Goal: Transaction & Acquisition: Purchase product/service

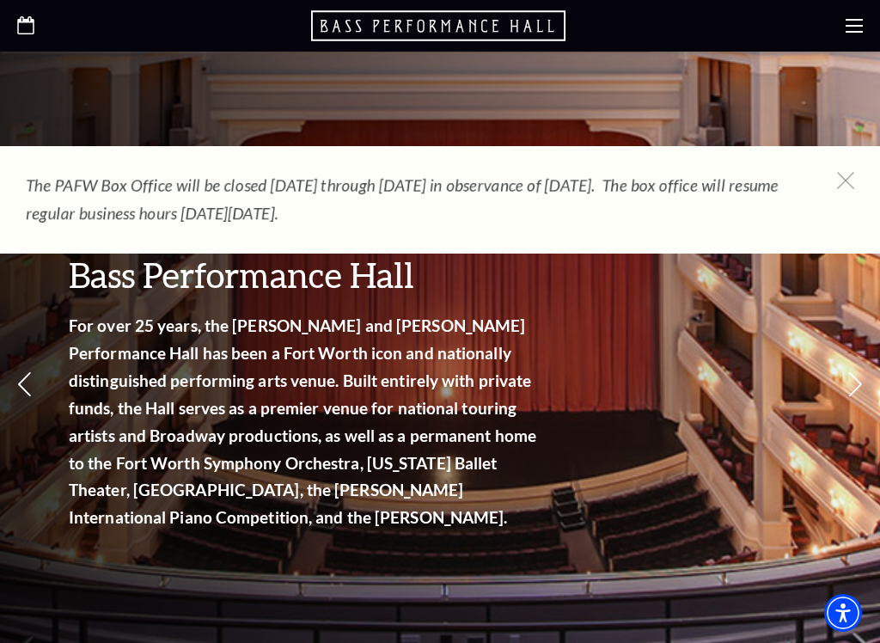
scroll to position [110, 0]
click at [869, 144] on div "Fort Worth, Texas Bass Performance Hall For over 25 years, the Nancy Lee and Pe…" at bounding box center [440, 329] width 880 height 775
click at [847, 186] on icon at bounding box center [845, 180] width 17 height 17
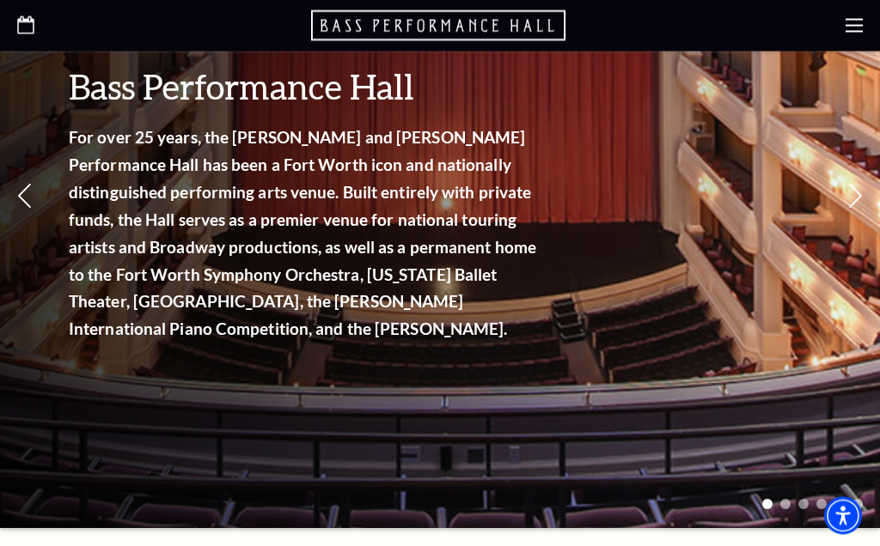
scroll to position [0, 0]
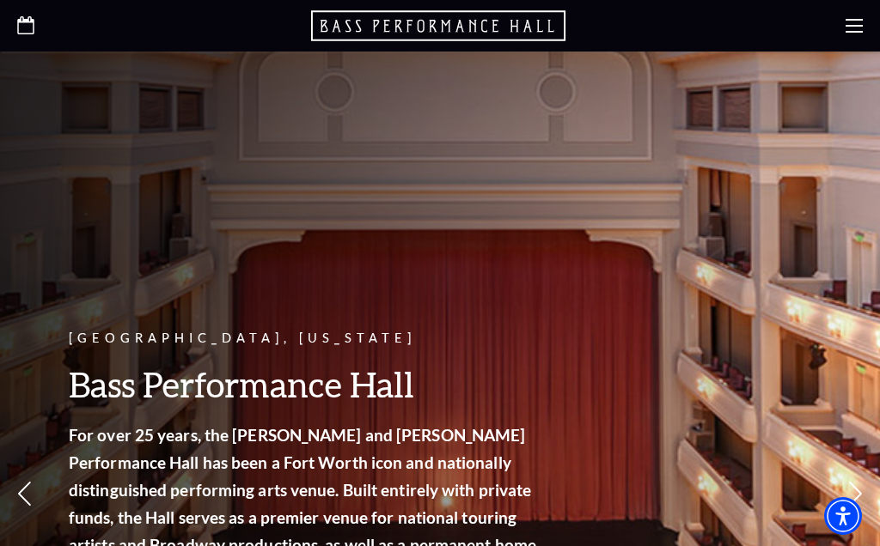
click at [34, 13] on div at bounding box center [440, 26] width 880 height 52
click at [850, 22] on icon at bounding box center [853, 25] width 17 height 17
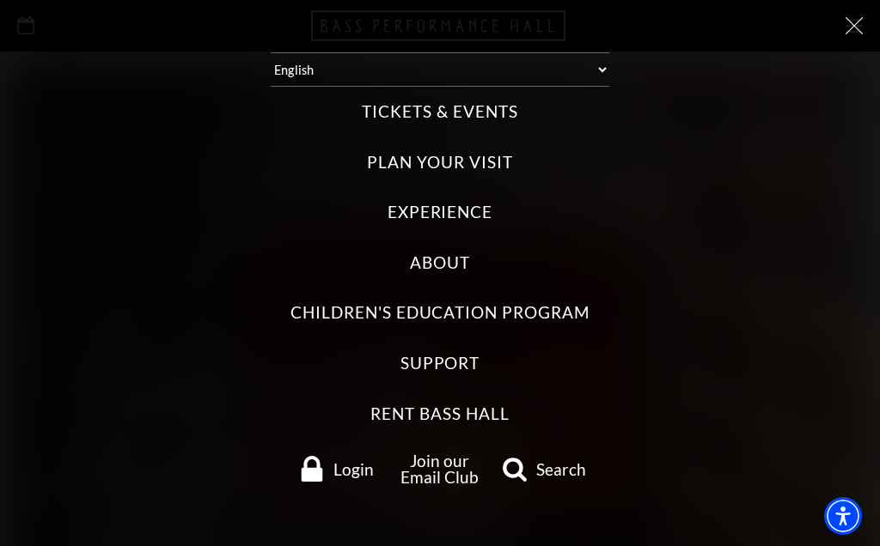
click at [487, 115] on label "Tickets & Events" at bounding box center [439, 112] width 155 height 23
click at [0, 0] on Events "Tickets & Events" at bounding box center [0, 0] width 0 height 0
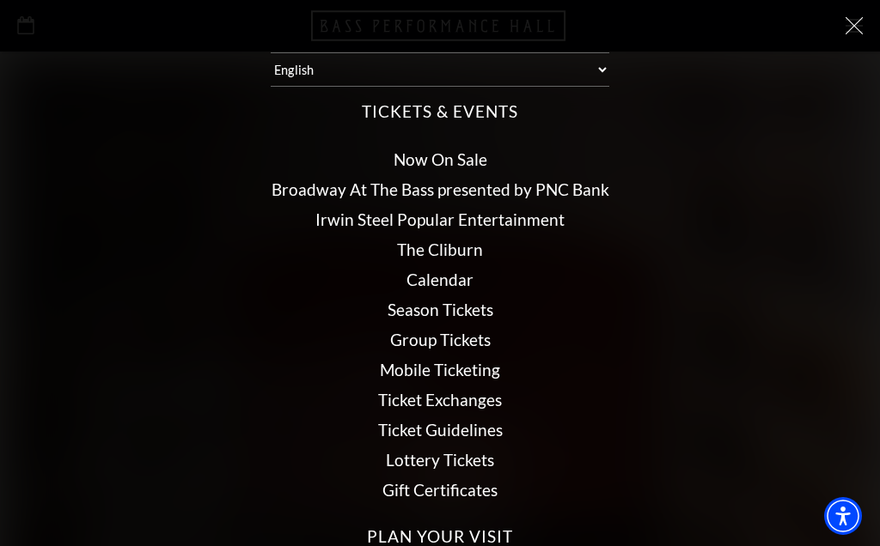
click at [465, 273] on link "Calendar" at bounding box center [439, 280] width 67 height 20
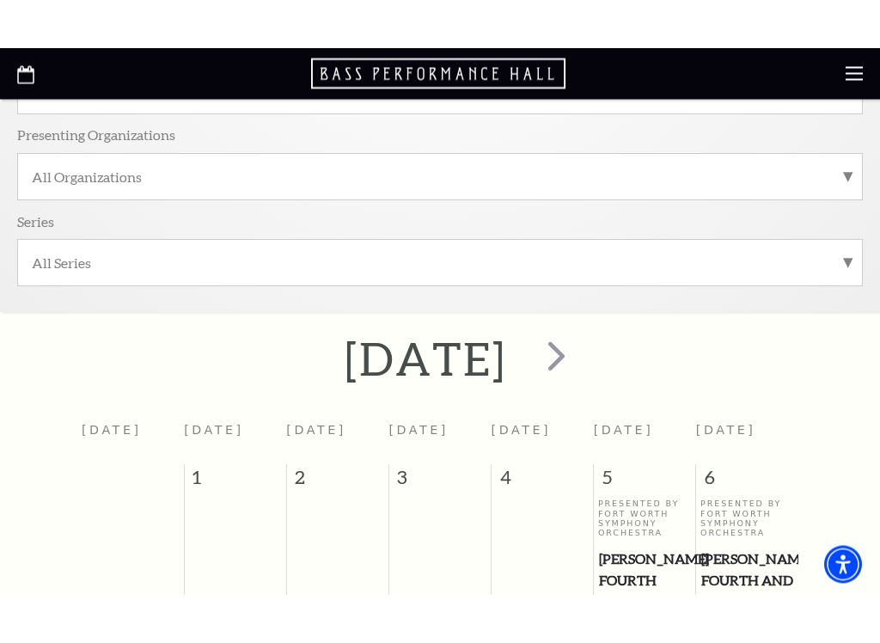
scroll to position [302, 0]
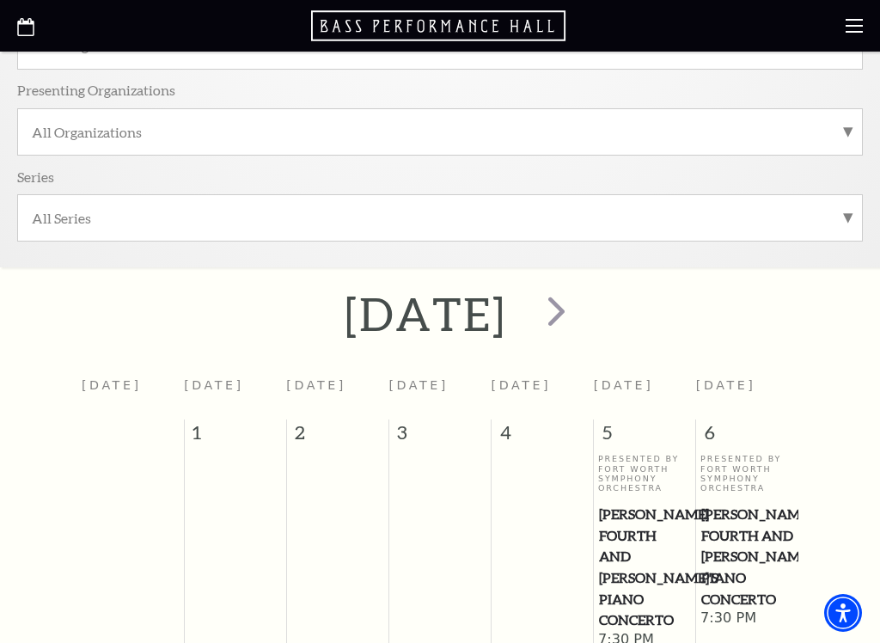
click at [581, 307] on span "next" at bounding box center [556, 310] width 49 height 49
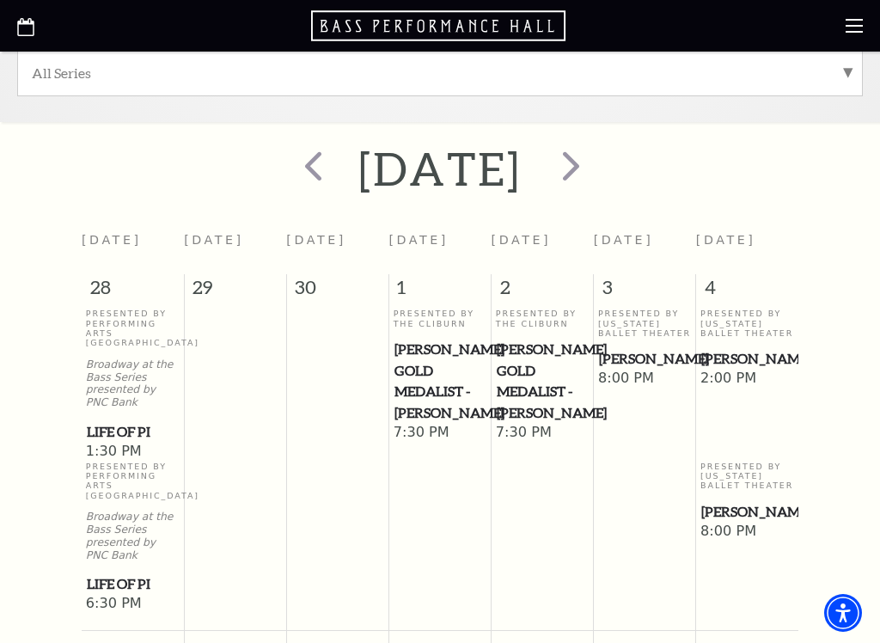
scroll to position [448, 0]
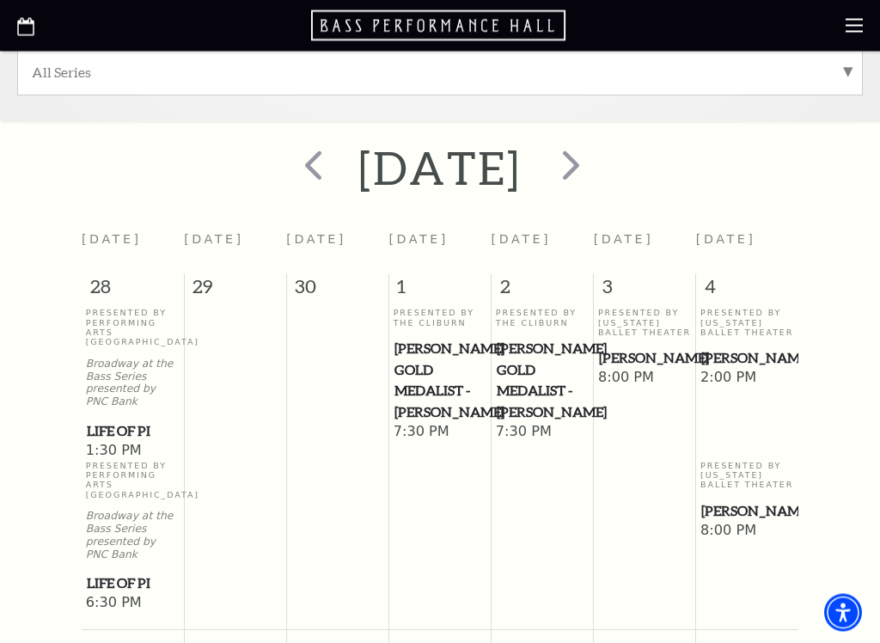
click at [595, 157] on span "next" at bounding box center [570, 165] width 49 height 49
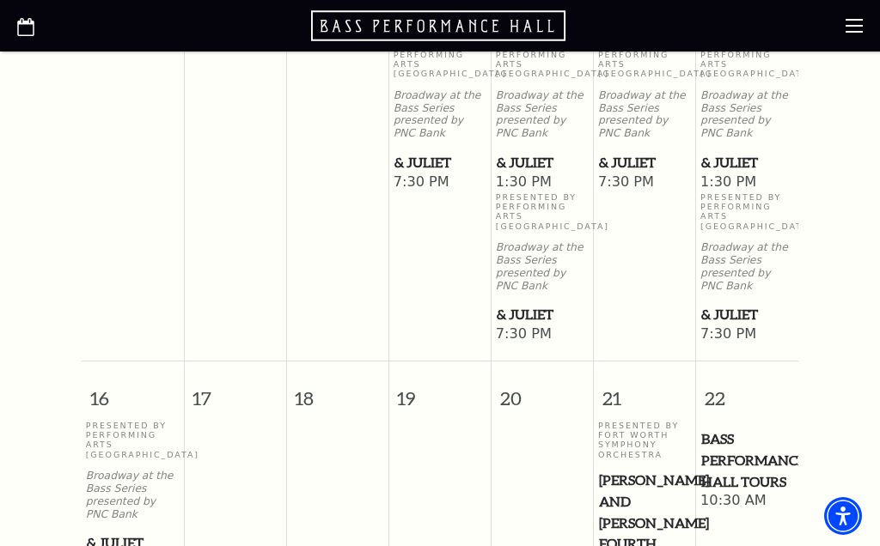
scroll to position [1563, 0]
click at [652, 174] on span "& Juliet" at bounding box center [645, 163] width 92 height 21
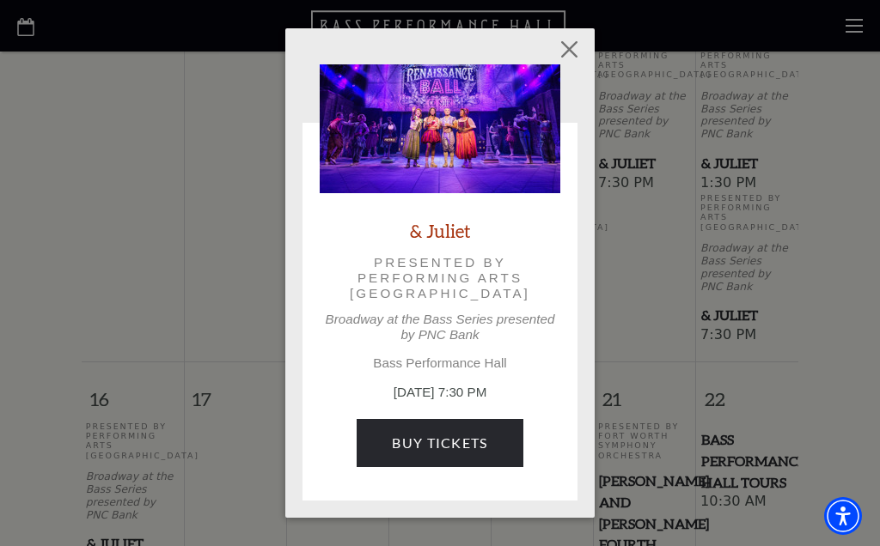
click at [486, 450] on link "Buy Tickets" at bounding box center [440, 443] width 166 height 48
click at [580, 50] on button "Close" at bounding box center [569, 49] width 33 height 33
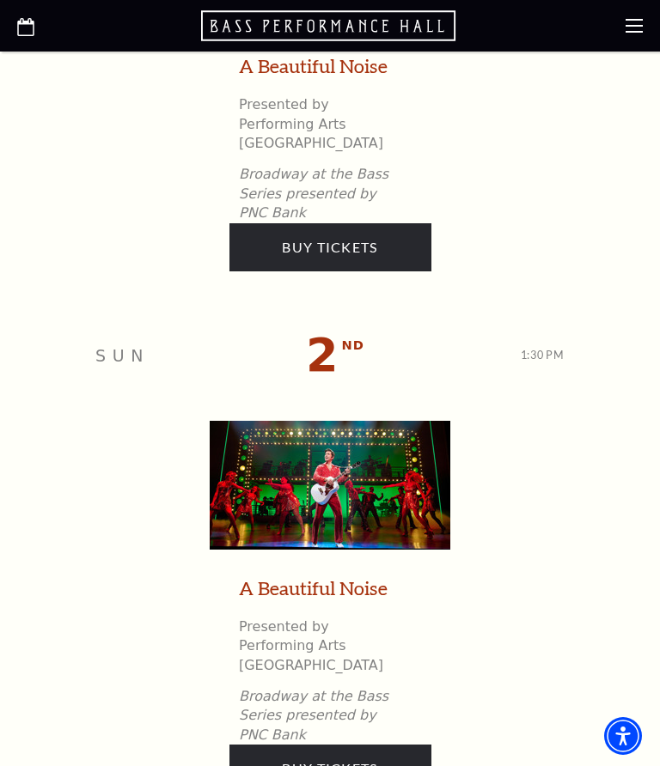
scroll to position [1514, 0]
click at [33, 32] on icon "Open this option" at bounding box center [25, 27] width 17 height 18
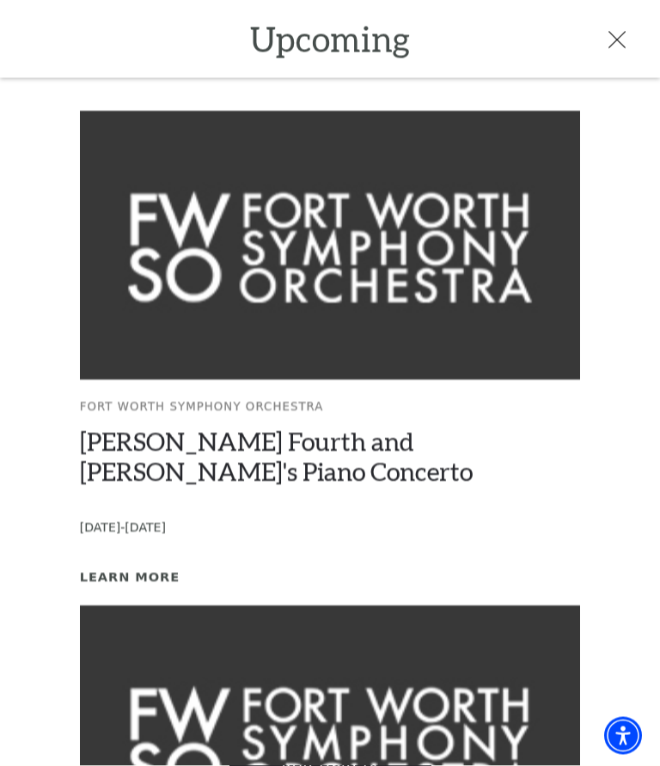
scroll to position [552, 0]
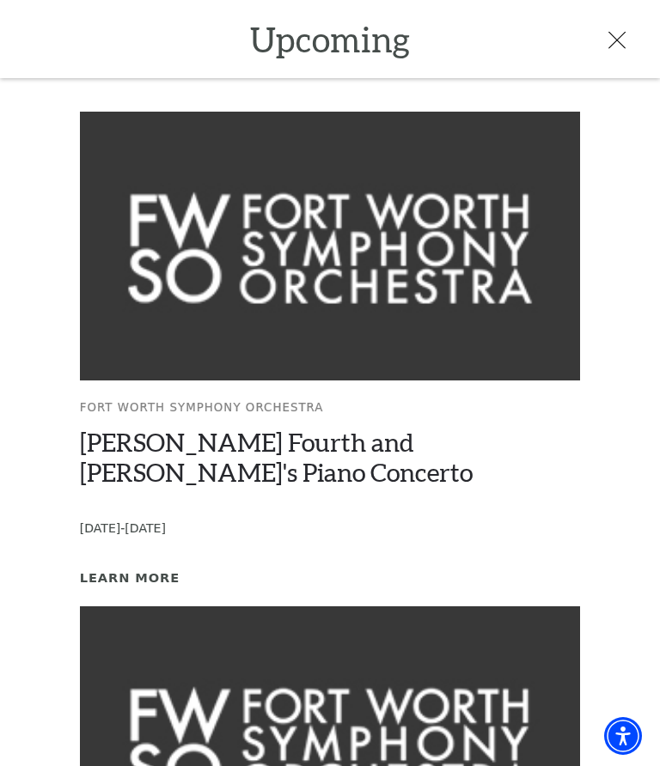
click at [621, 39] on icon at bounding box center [616, 40] width 17 height 17
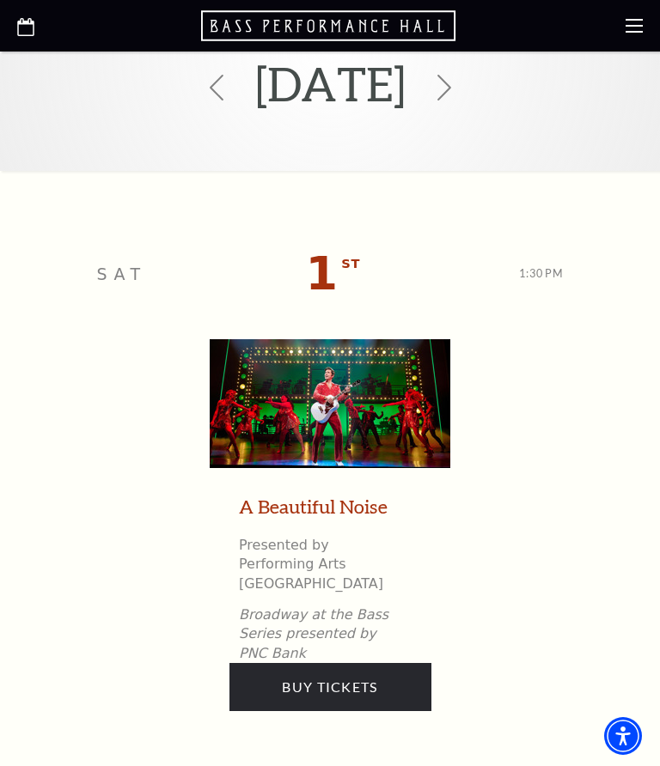
click at [634, 33] on use at bounding box center [633, 26] width 17 height 14
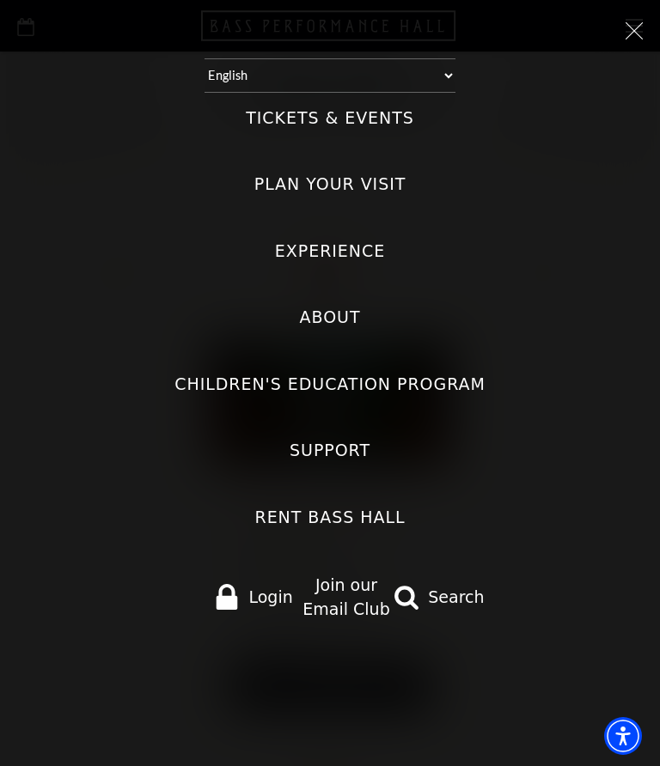
click at [406, 119] on label "Tickets & Events" at bounding box center [330, 118] width 168 height 23
click at [0, 0] on Events "Tickets & Events" at bounding box center [0, 0] width 0 height 0
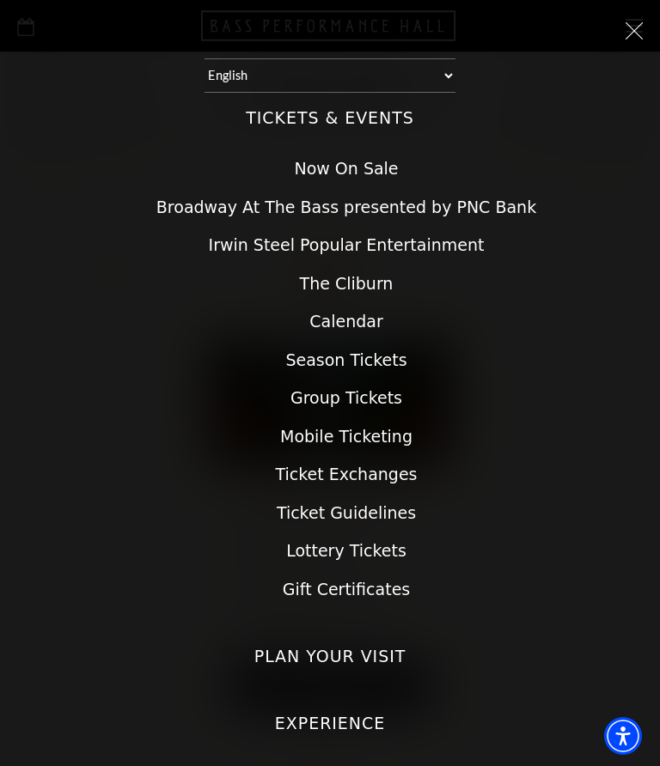
click at [370, 323] on link "Calendar" at bounding box center [345, 321] width 73 height 19
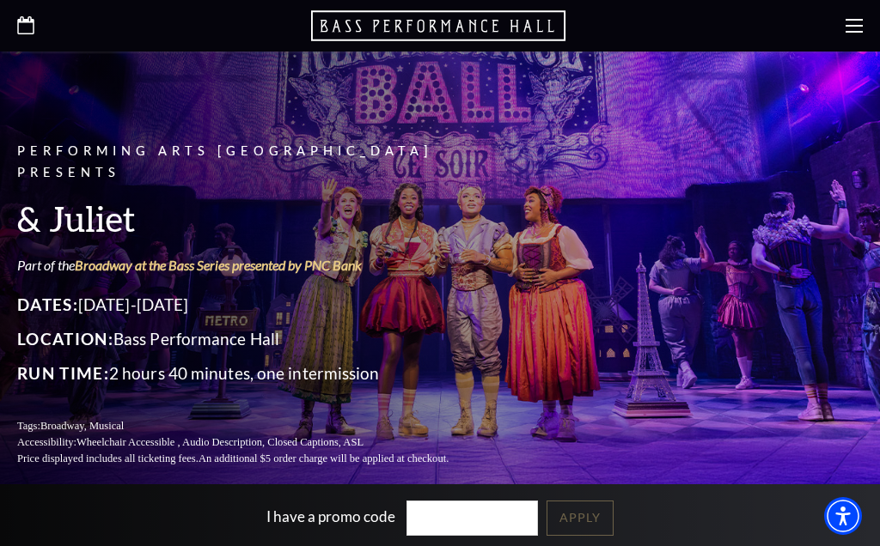
scroll to position [79, 0]
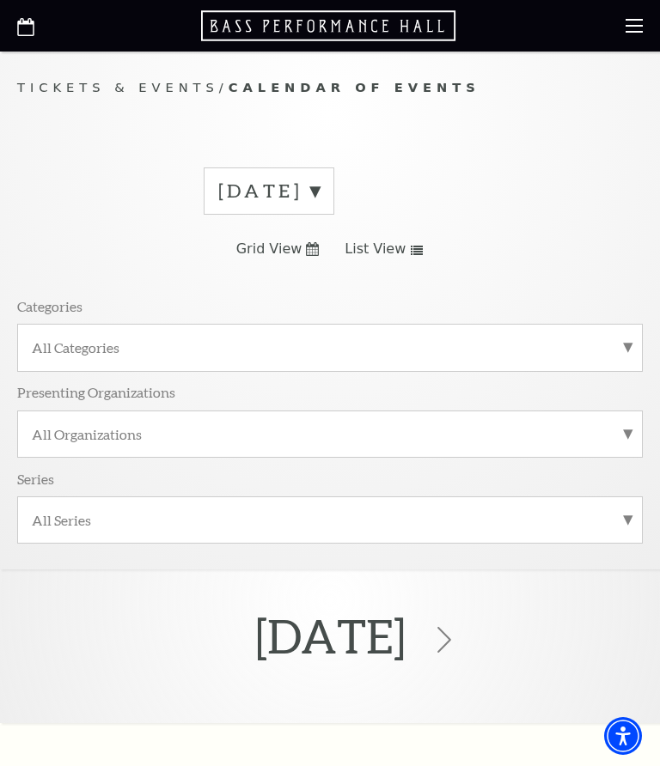
click at [320, 193] on label "[DATE]" at bounding box center [268, 191] width 101 height 27
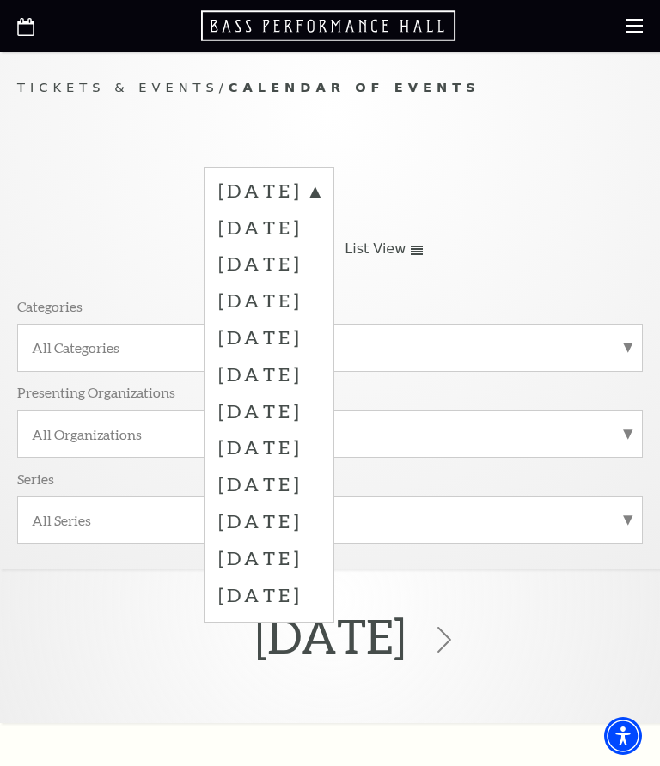
click at [320, 277] on label "[DATE]" at bounding box center [268, 263] width 101 height 37
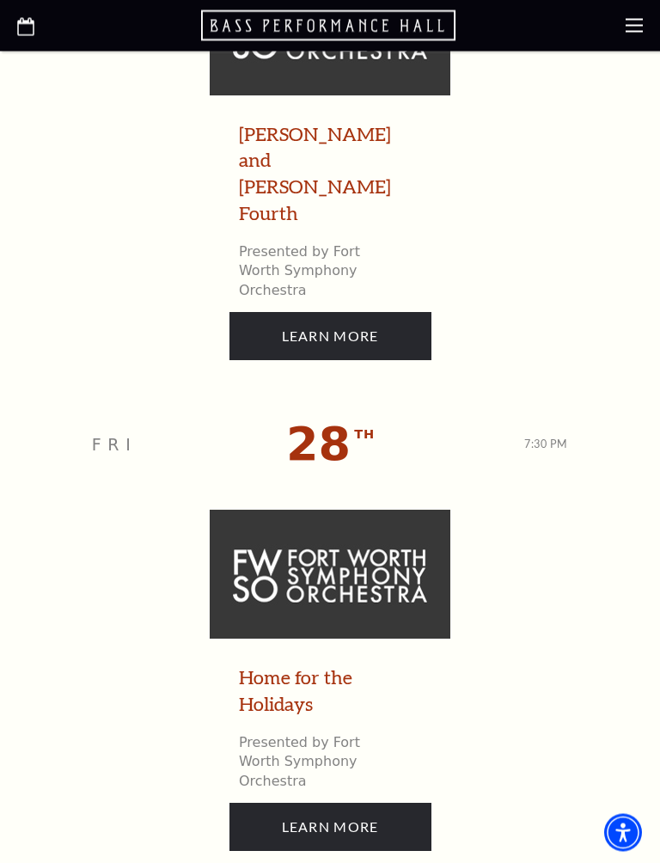
scroll to position [11153, 0]
